Goal: Check status: Check status

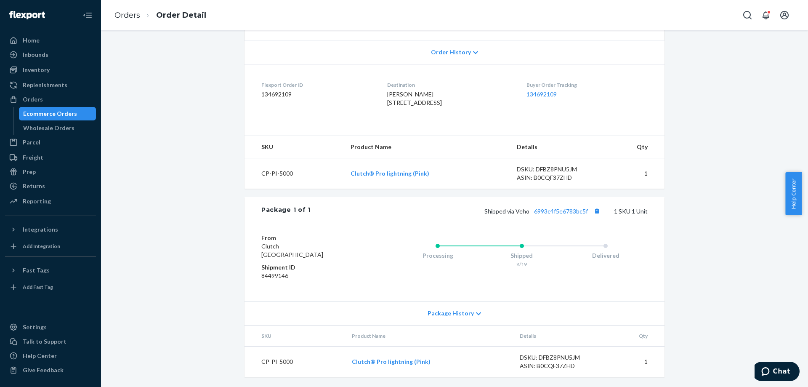
scroll to position [188, 0]
drag, startPoint x: 533, startPoint y: 217, endPoint x: 588, endPoint y: 215, distance: 55.2
click at [588, 215] on div "Package 1 of 1 Shipped via Veho 6993c4f5e6783bc5f 1 SKU 1 Unit" at bounding box center [455, 211] width 420 height 28
copy link "6993c4f5e6783bc5f"
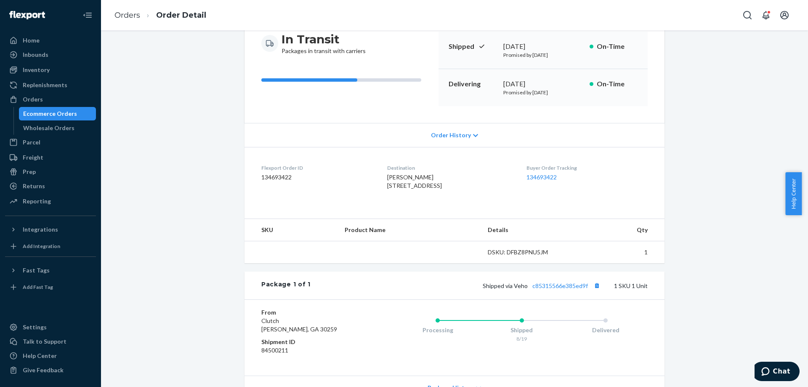
scroll to position [147, 0]
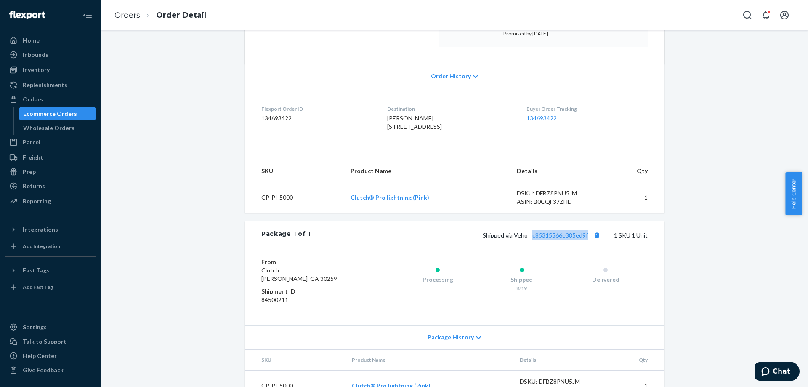
drag, startPoint x: 530, startPoint y: 259, endPoint x: 586, endPoint y: 262, distance: 56.1
click at [586, 249] on div "Package 1 of 1 Shipped via Veho c85315566e385ed9f 1 SKU 1 Unit" at bounding box center [455, 235] width 420 height 28
copy link "c85315566e385ed9f"
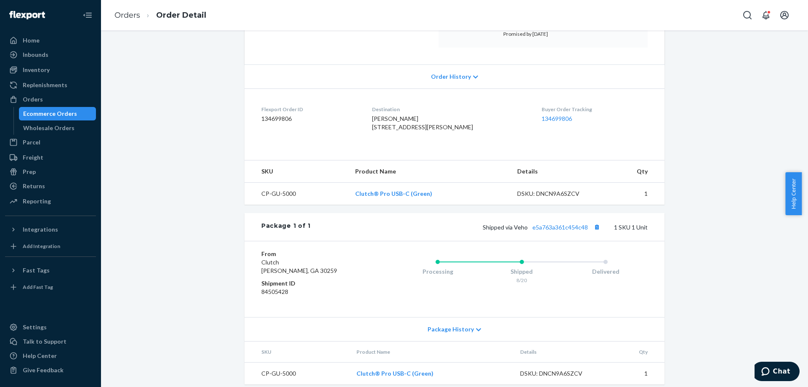
scroll to position [171, 0]
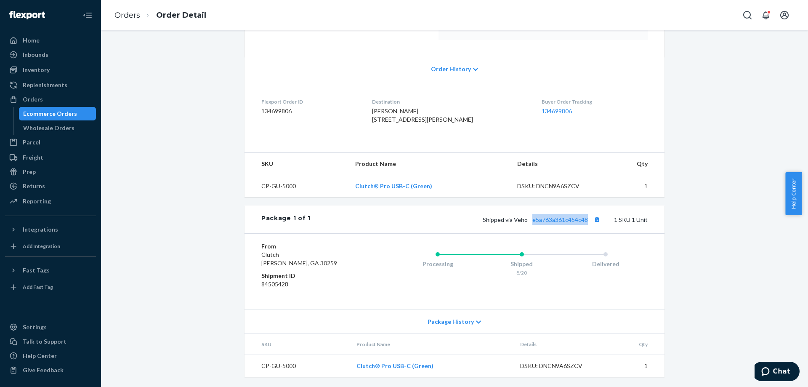
drag, startPoint x: 530, startPoint y: 226, endPoint x: 593, endPoint y: 227, distance: 63.2
click at [593, 227] on div "Package 1 of 1 Shipped via Veho e5a763a361c454c48 1 SKU 1 Unit" at bounding box center [455, 219] width 420 height 28
copy link "e5a763a361c454c48"
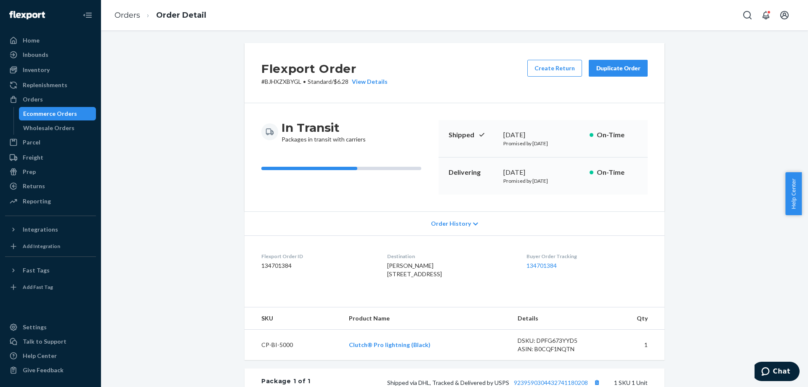
scroll to position [168, 0]
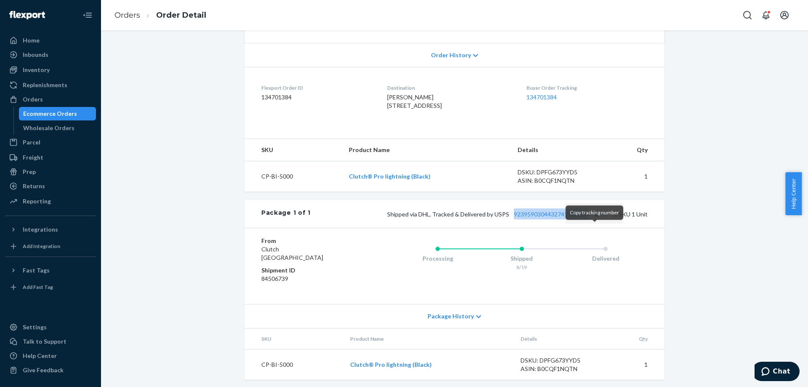
drag, startPoint x: 510, startPoint y: 238, endPoint x: 589, endPoint y: 235, distance: 79.2
click at [589, 228] on div "Package 1 of 1 Shipped via DHL, Tracked & Delivered by USPS 9239590304432741180…" at bounding box center [455, 214] width 420 height 28
copy link "9239590304432741180208"
